Goal: Task Accomplishment & Management: Manage account settings

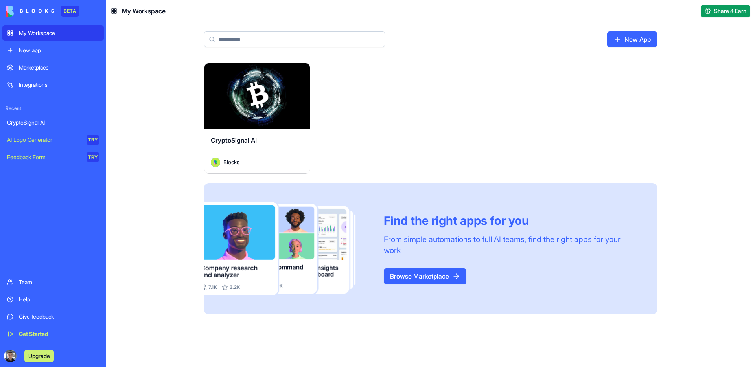
click at [259, 141] on div "CryptoSignal AI" at bounding box center [257, 147] width 93 height 22
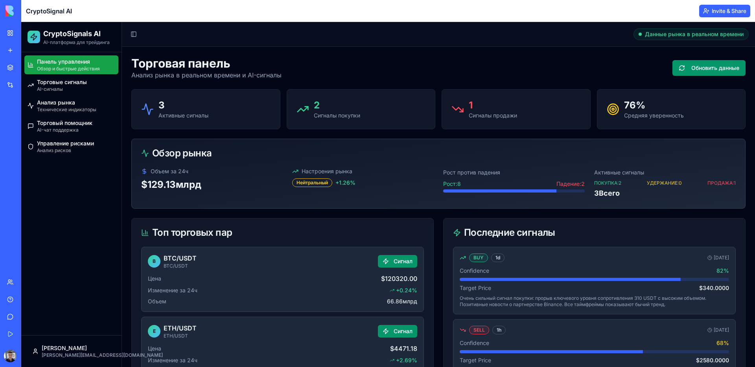
click at [455, 64] on div "Торговая панель Анализ рынка в реальном времени и AI-сигналы Обновить данные" at bounding box center [438, 68] width 615 height 24
click at [447, 73] on div "Торговая панель Анализ рынка в реальном времени и AI-сигналы Обновить данные" at bounding box center [438, 68] width 615 height 24
click at [48, 12] on font "CryptoSignal AI" at bounding box center [49, 11] width 46 height 8
click at [73, 11] on header "CryptoSignal AI Invite & Share" at bounding box center [388, 11] width 734 height 22
click at [91, 12] on header "CryptoSignal AI Invite & Share" at bounding box center [388, 11] width 734 height 22
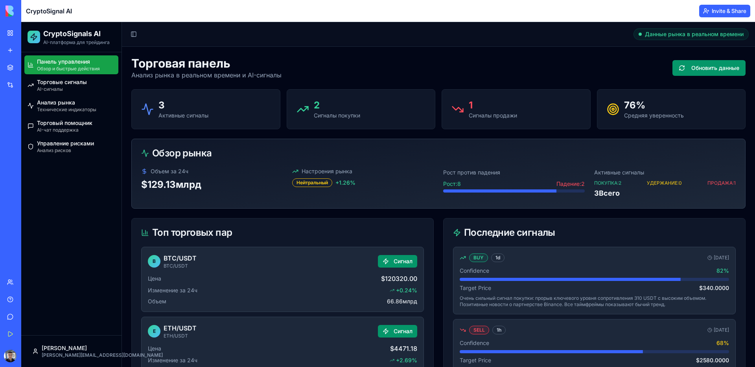
click at [96, 12] on header "CryptoSignal AI Invite & Share" at bounding box center [388, 11] width 734 height 22
click at [31, 13] on font "CryptoSignal AI" at bounding box center [49, 11] width 46 height 8
drag, startPoint x: 27, startPoint y: 12, endPoint x: 92, endPoint y: 11, distance: 64.5
click at [92, 11] on header "CryptoSignal AI Invite & Share" at bounding box center [388, 11] width 734 height 22
click at [294, 38] on header "Toggle Sidebar Данные рынка в реальном времени" at bounding box center [438, 34] width 633 height 25
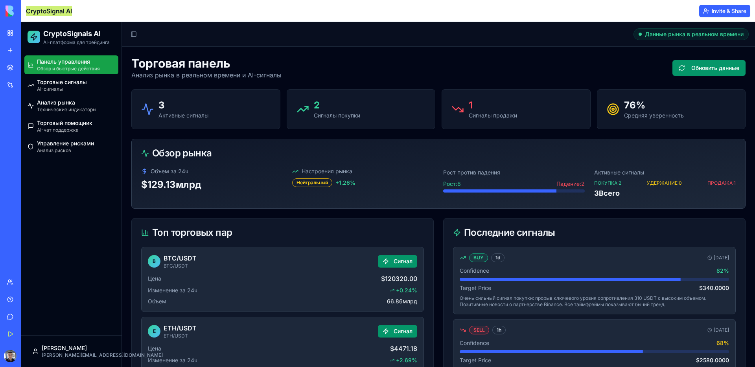
click at [302, 44] on header "Toggle Sidebar Данные рынка в реальном времени" at bounding box center [438, 34] width 633 height 25
click at [29, 279] on div "Team" at bounding box center [24, 283] width 10 height 8
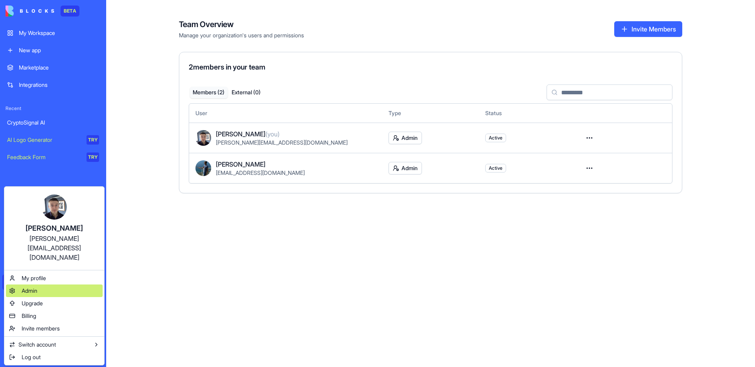
click at [48, 285] on div "Admin" at bounding box center [54, 291] width 97 height 13
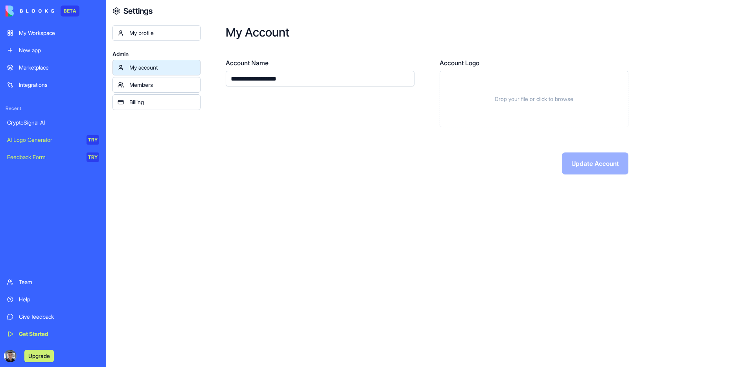
click at [140, 81] on div "Members" at bounding box center [162, 85] width 66 height 8
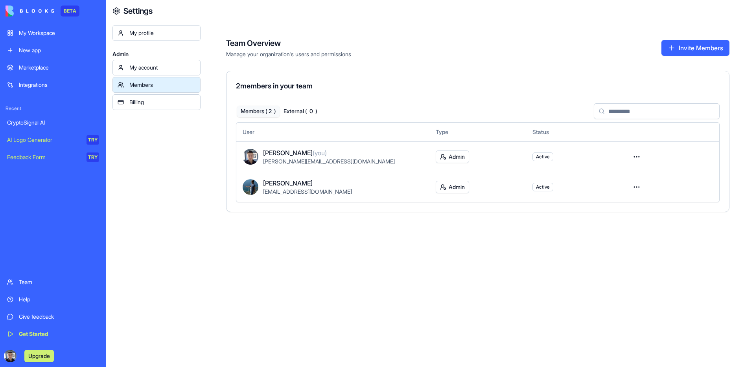
click at [140, 97] on link "Billing" at bounding box center [157, 102] width 88 height 16
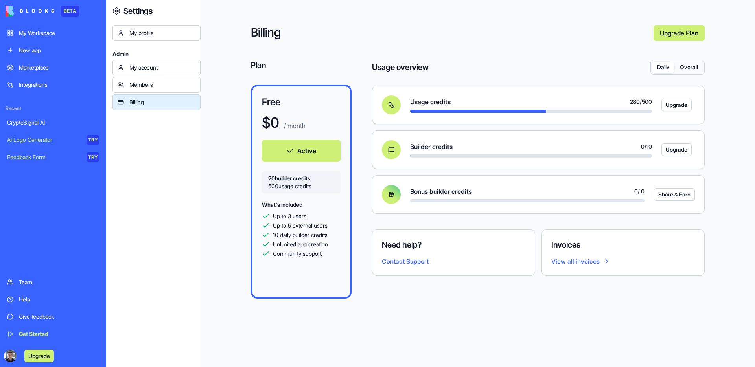
click at [47, 37] on div "My Workspace" at bounding box center [59, 33] width 80 height 8
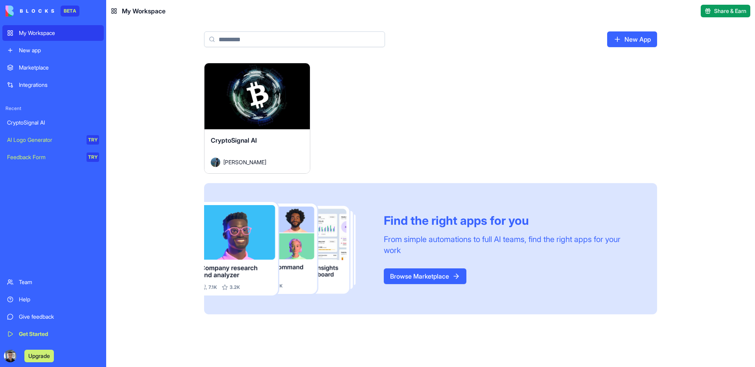
click at [244, 149] on div "CryptoSignal AI" at bounding box center [257, 147] width 93 height 22
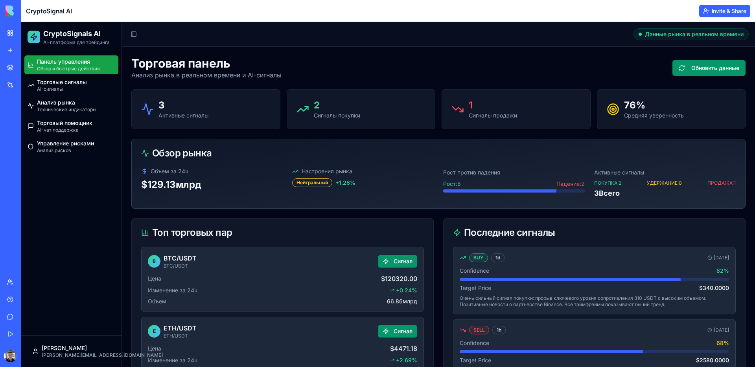
click at [714, 13] on font "Invite & Share" at bounding box center [729, 10] width 35 height 7
